Goal: Task Accomplishment & Management: Use online tool/utility

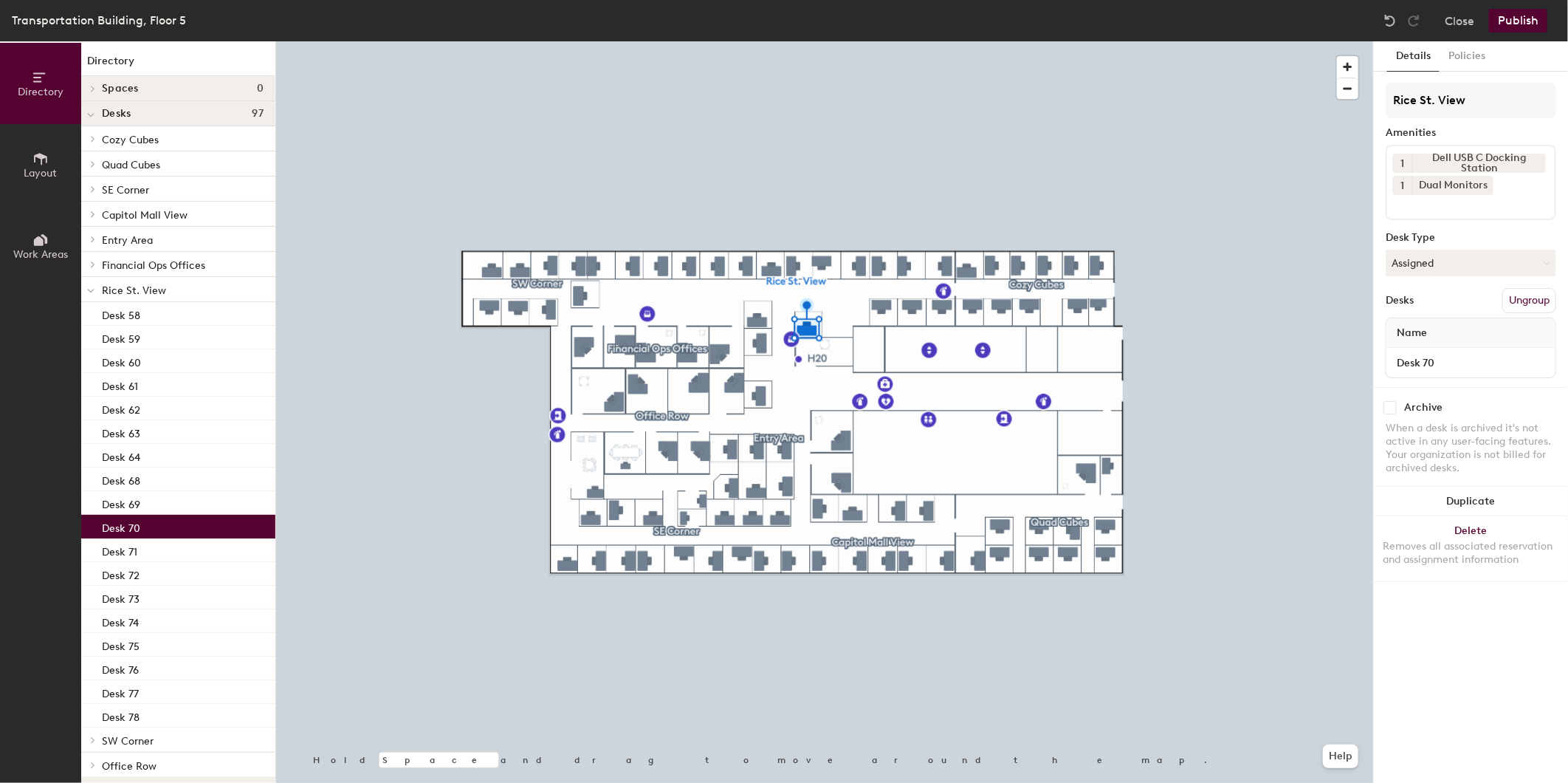
click at [1489, 206] on input at bounding box center [1460, 203] width 133 height 17
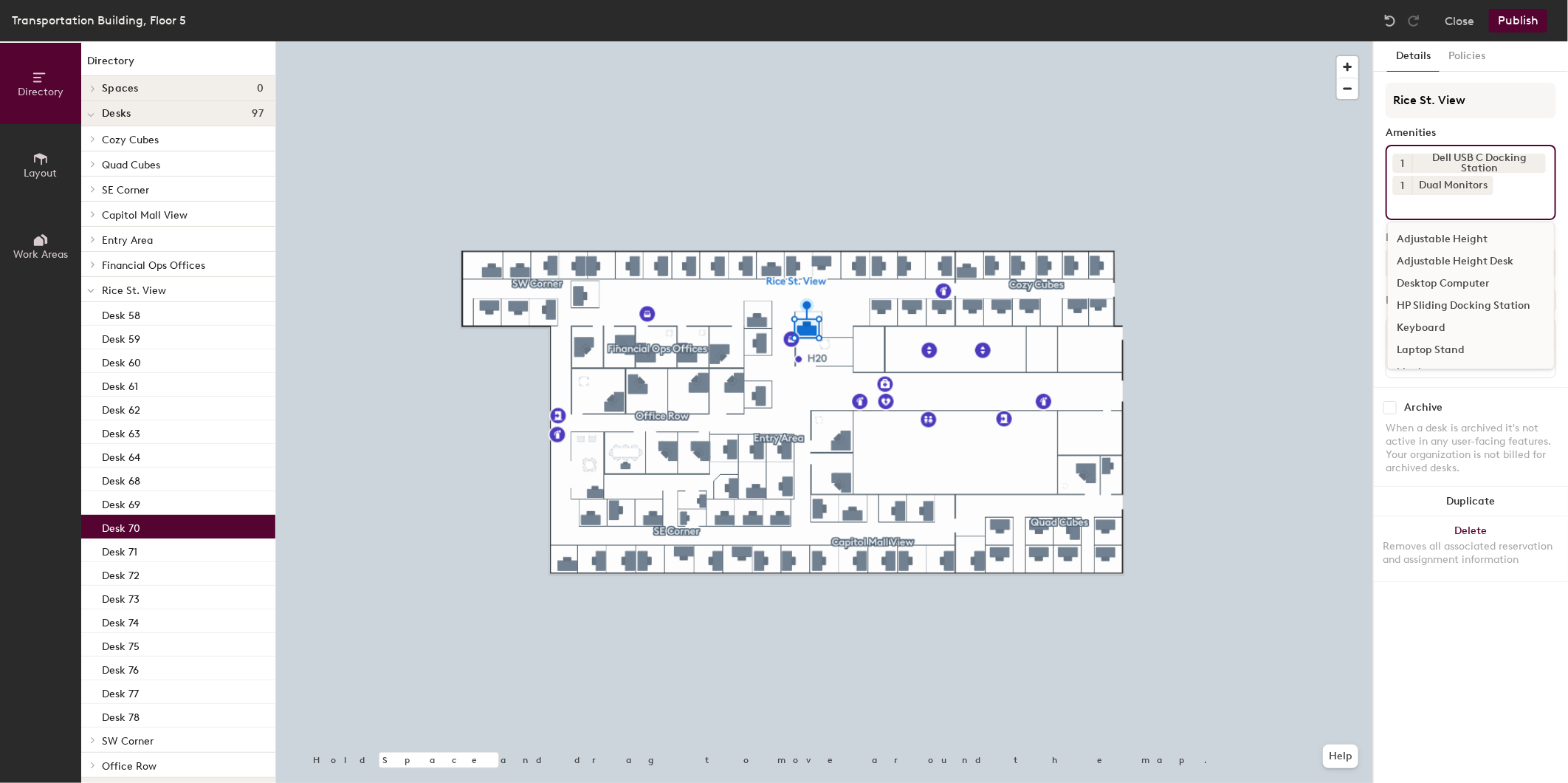
click at [1478, 259] on div "Adjustable Height Desk" at bounding box center [1471, 261] width 166 height 22
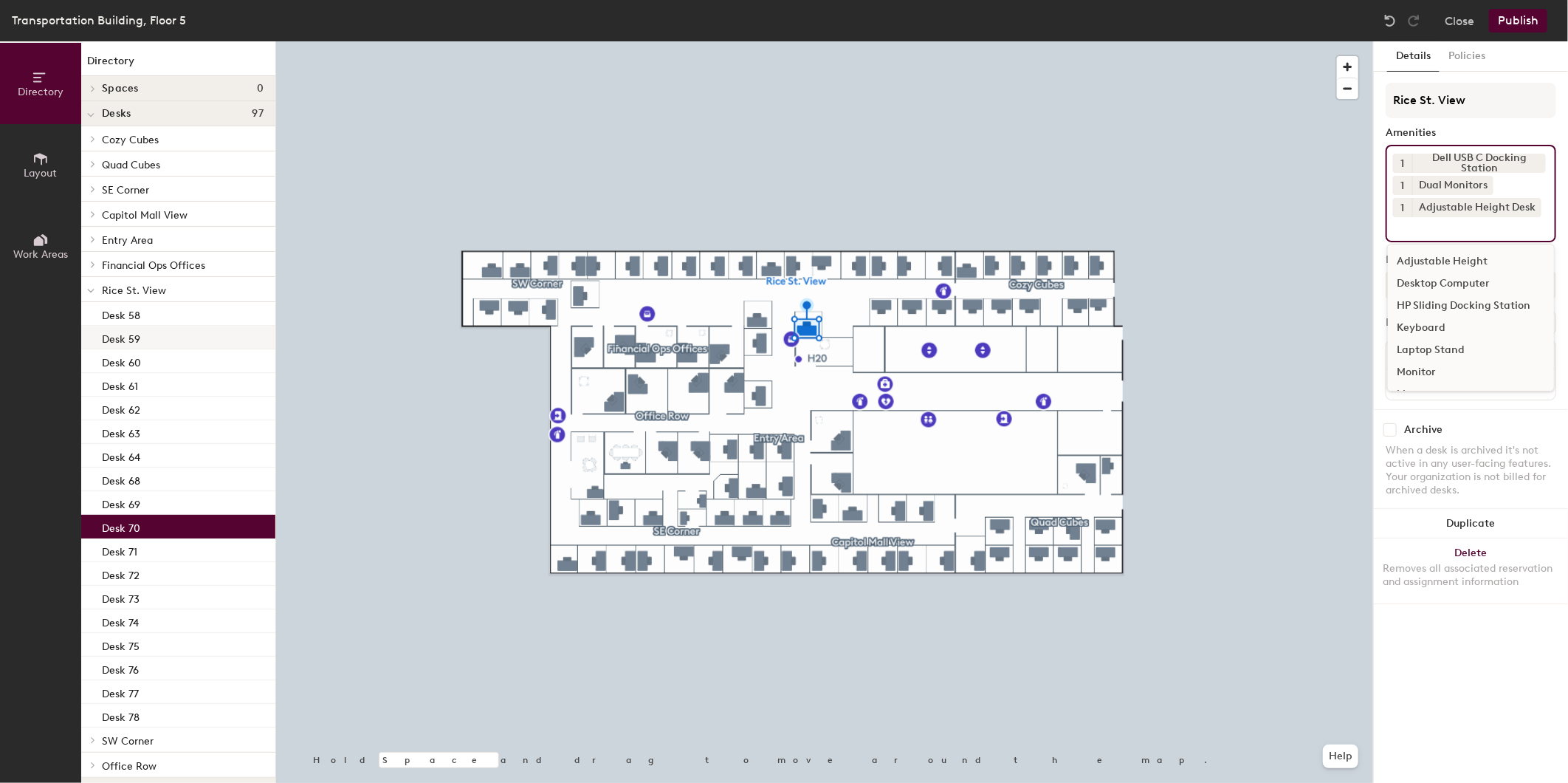
click at [714, 42] on div at bounding box center [825, 42] width 1097 height 0
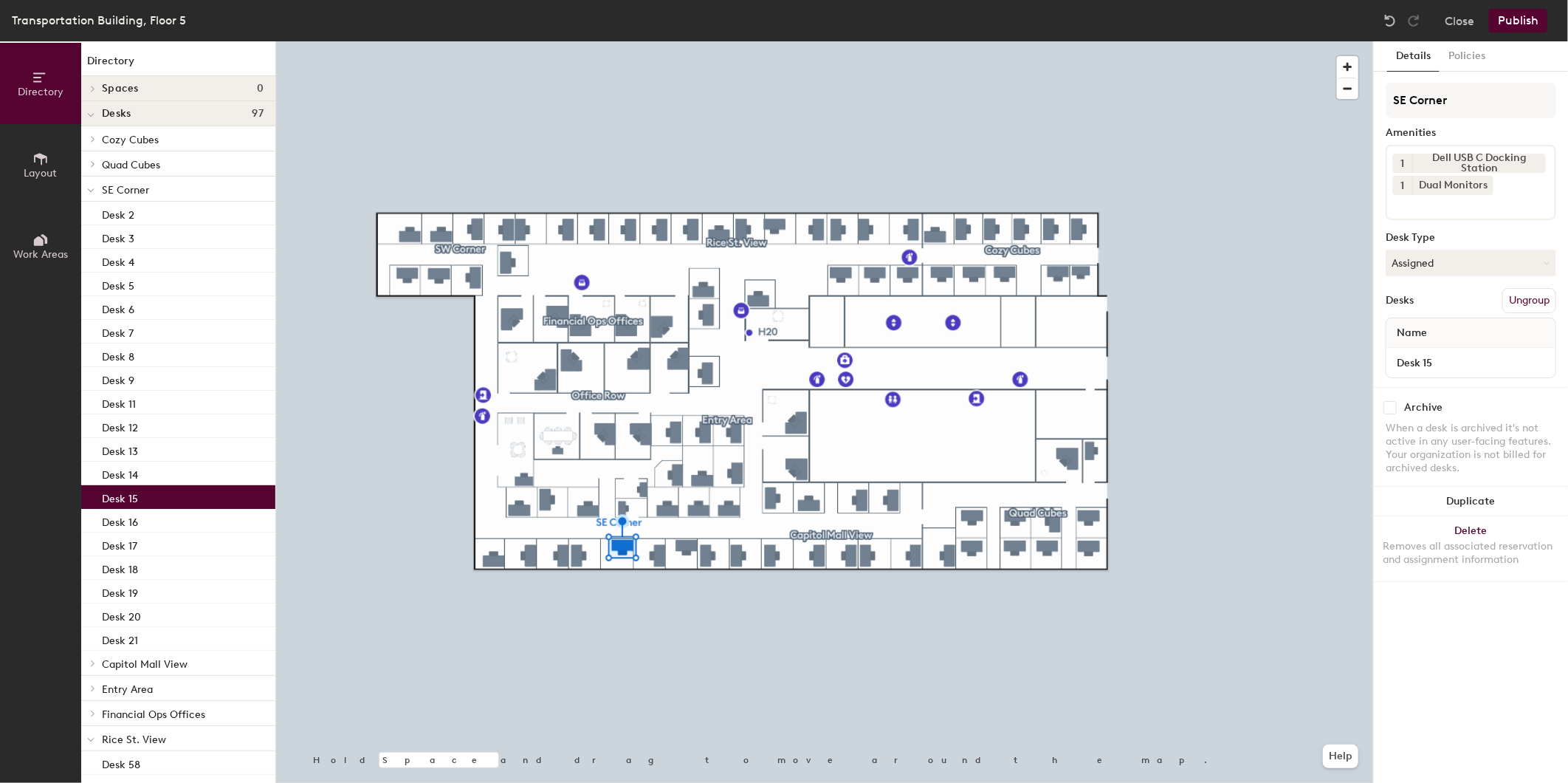
click at [1411, 203] on input at bounding box center [1460, 203] width 133 height 17
type input "ad"
click at [1456, 259] on div "Adjustable Height Desk" at bounding box center [1471, 261] width 166 height 22
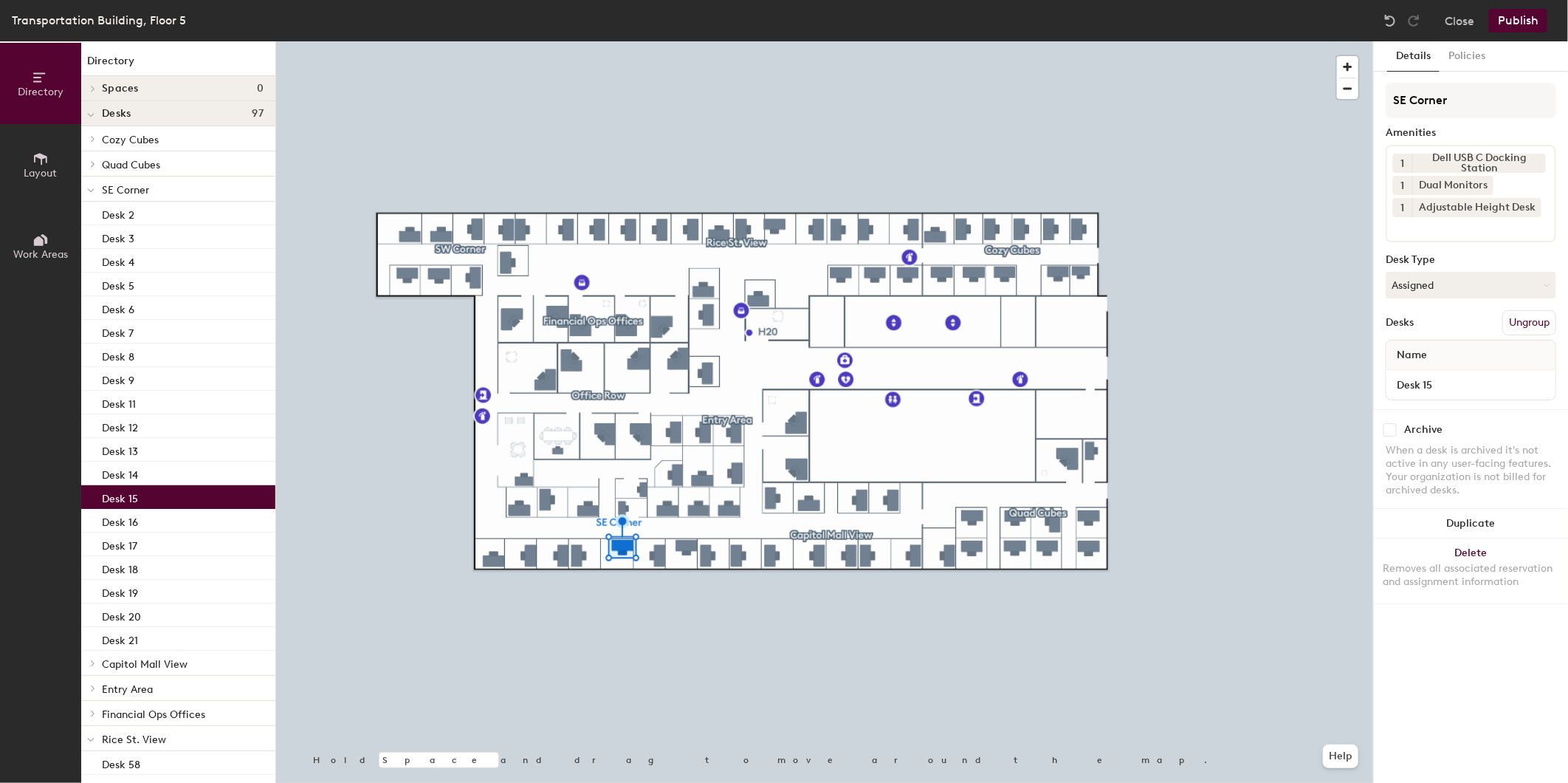
click at [1513, 23] on button "Publish" at bounding box center [1518, 20] width 58 height 24
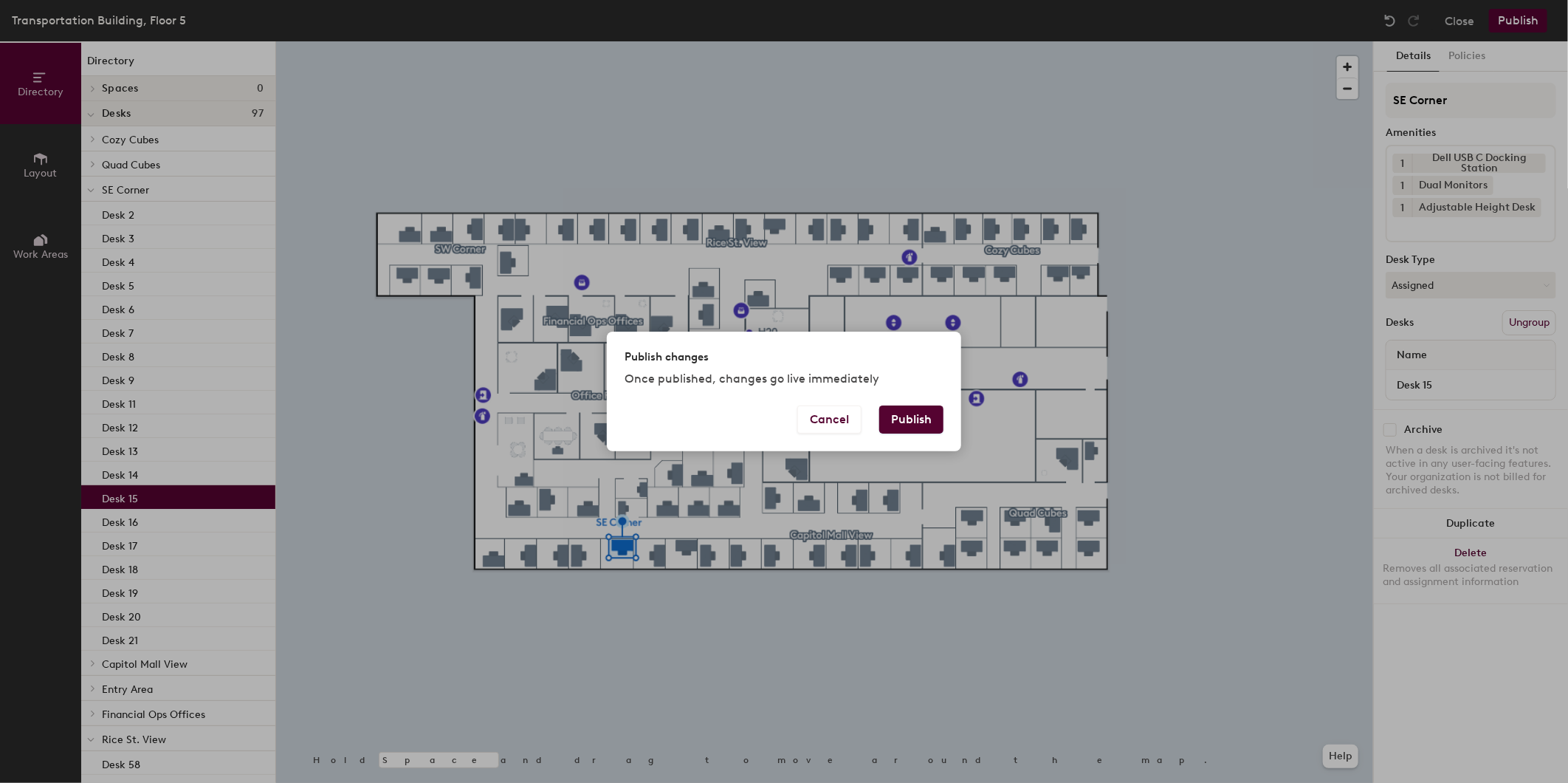
click at [923, 425] on button "Publish" at bounding box center [911, 419] width 64 height 28
